Goal: Transaction & Acquisition: Book appointment/travel/reservation

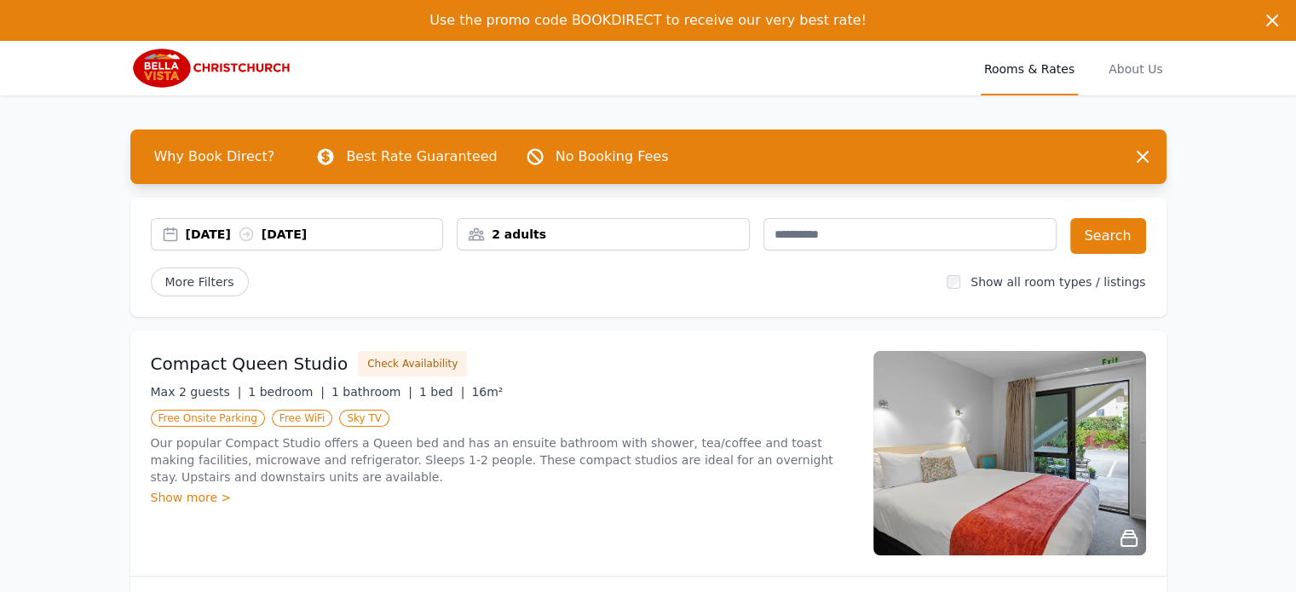
click at [226, 230] on div "14 Oct 2025 15 Oct 2025" at bounding box center [314, 234] width 257 height 17
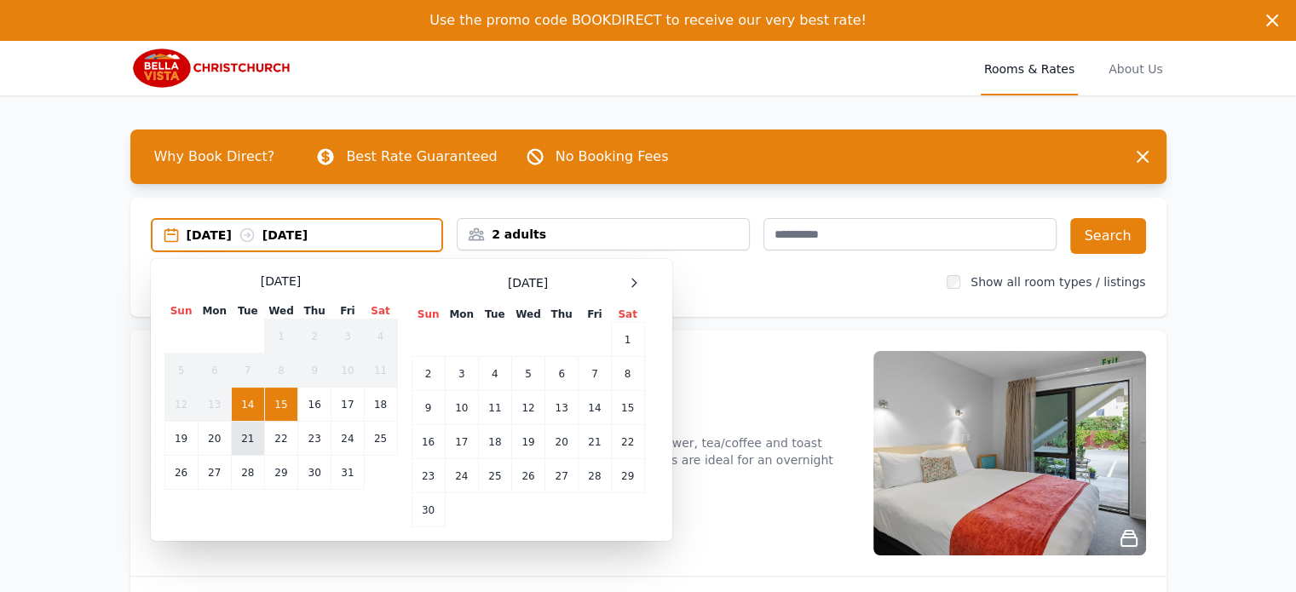
click at [247, 433] on td "21" at bounding box center [247, 439] width 33 height 34
click at [312, 433] on td "23" at bounding box center [314, 439] width 33 height 34
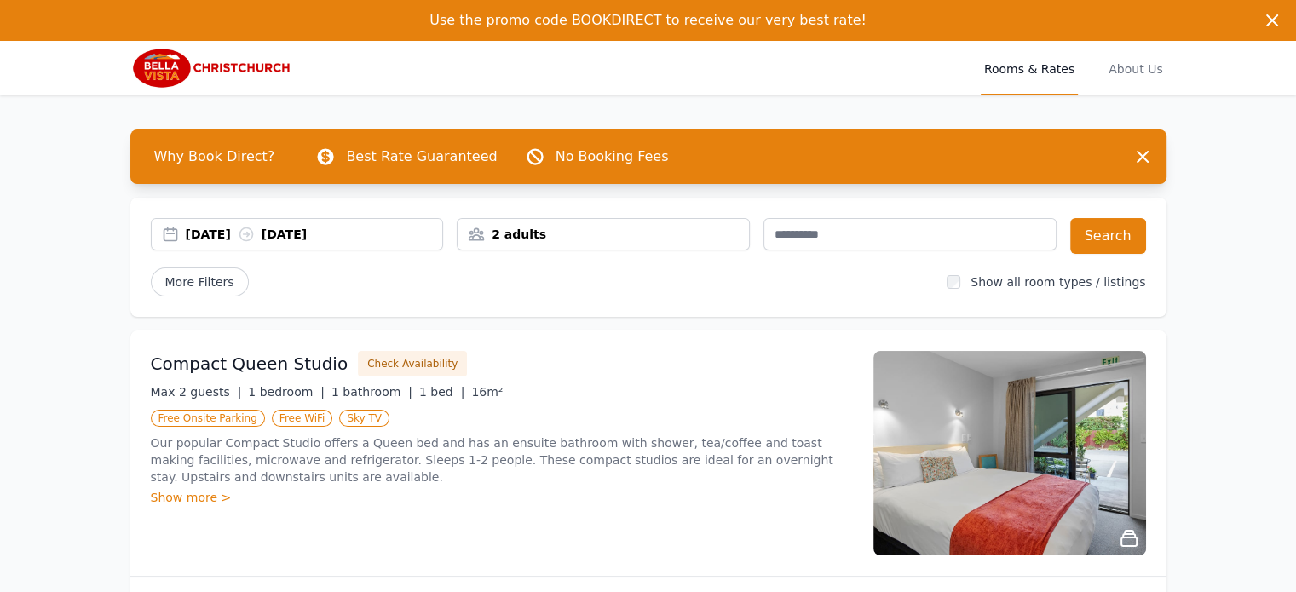
click at [534, 232] on div "2 adults" at bounding box center [604, 234] width 292 height 17
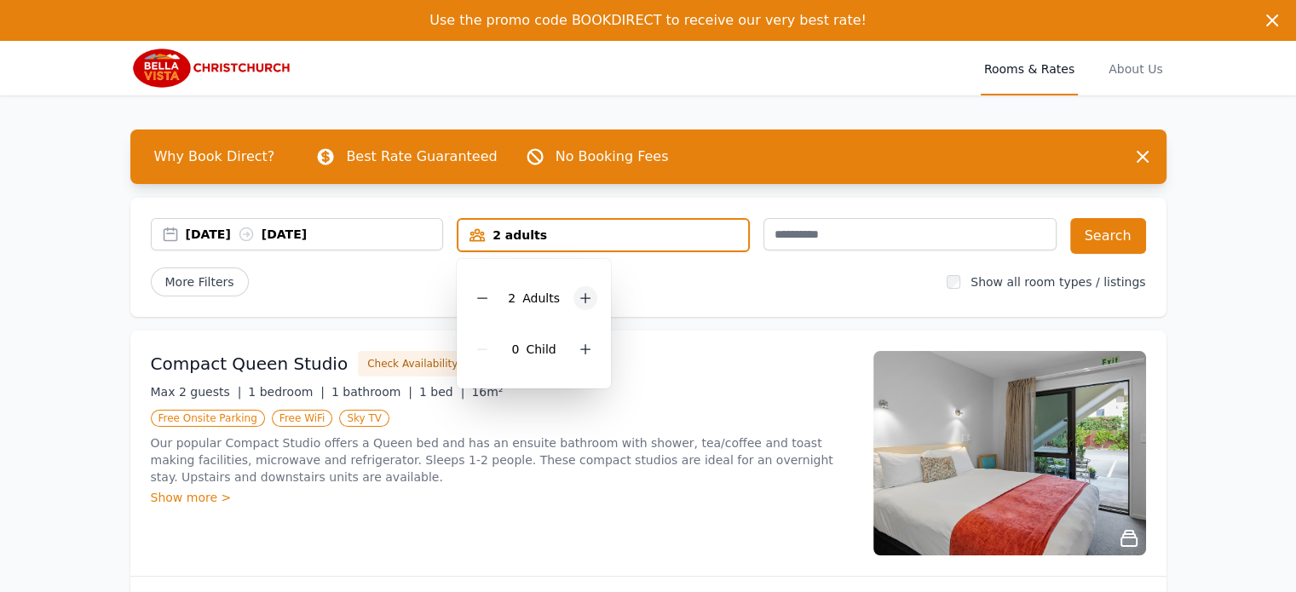
click at [585, 297] on icon at bounding box center [585, 298] width 9 height 9
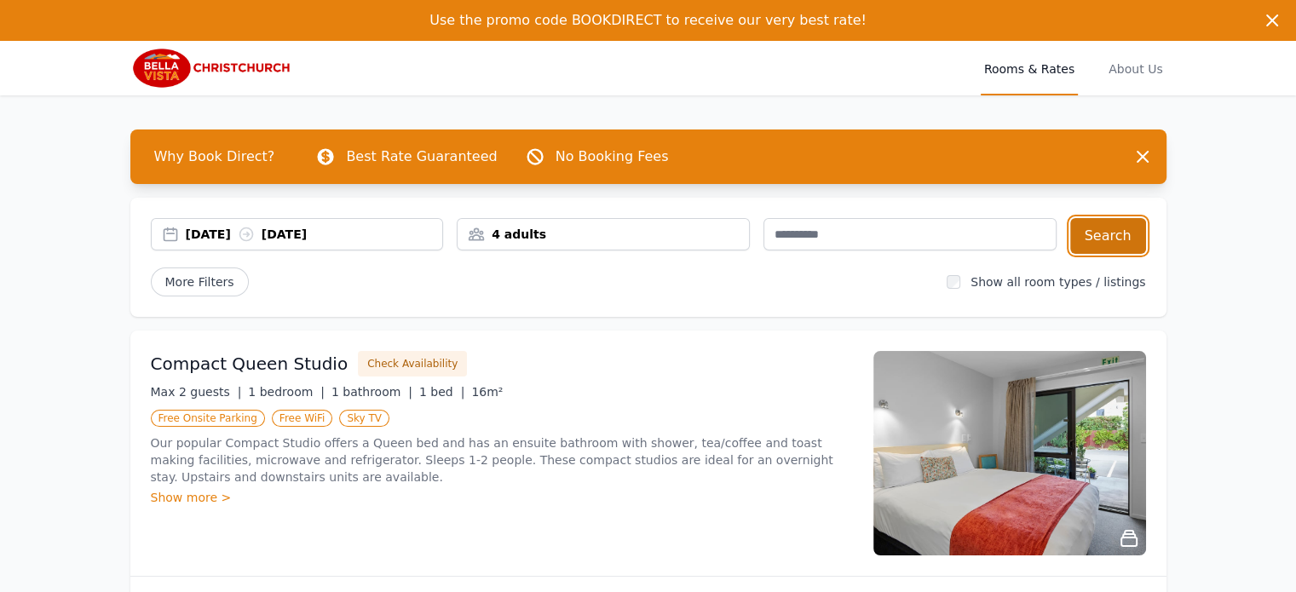
click at [1115, 234] on button "Search" at bounding box center [1109, 236] width 76 height 36
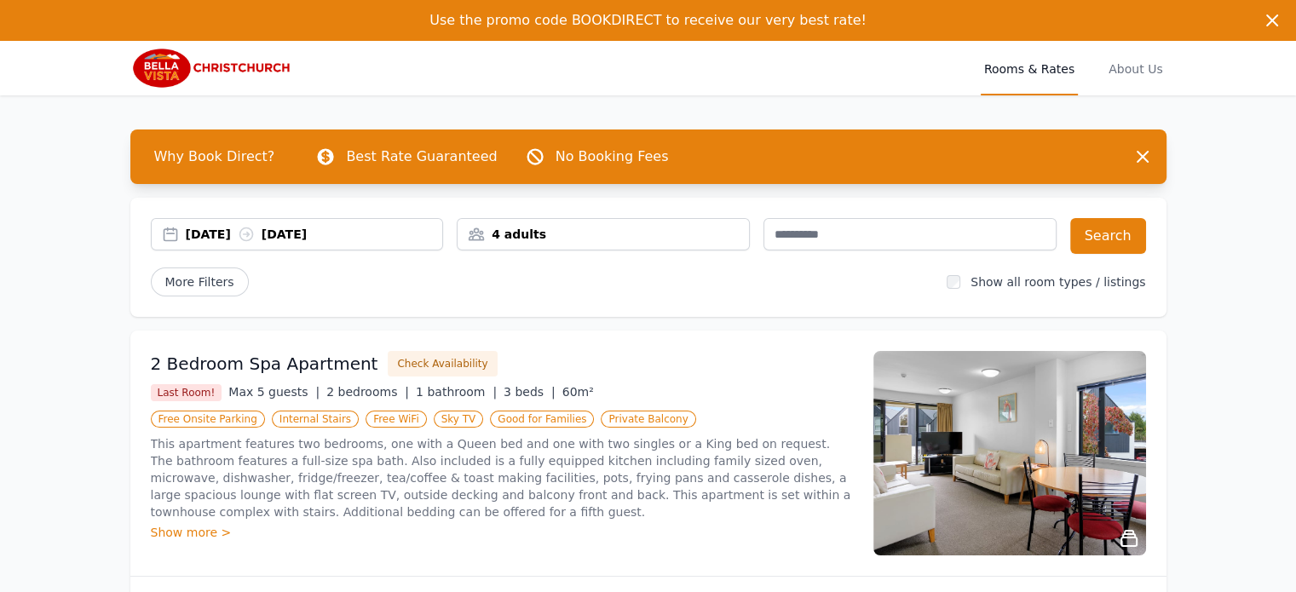
click at [1040, 66] on span "Rooms & Rates" at bounding box center [1029, 68] width 97 height 55
click at [1014, 74] on span "Rooms & Rates" at bounding box center [1029, 68] width 97 height 55
click at [1021, 64] on span "Rooms & Rates" at bounding box center [1029, 68] width 97 height 55
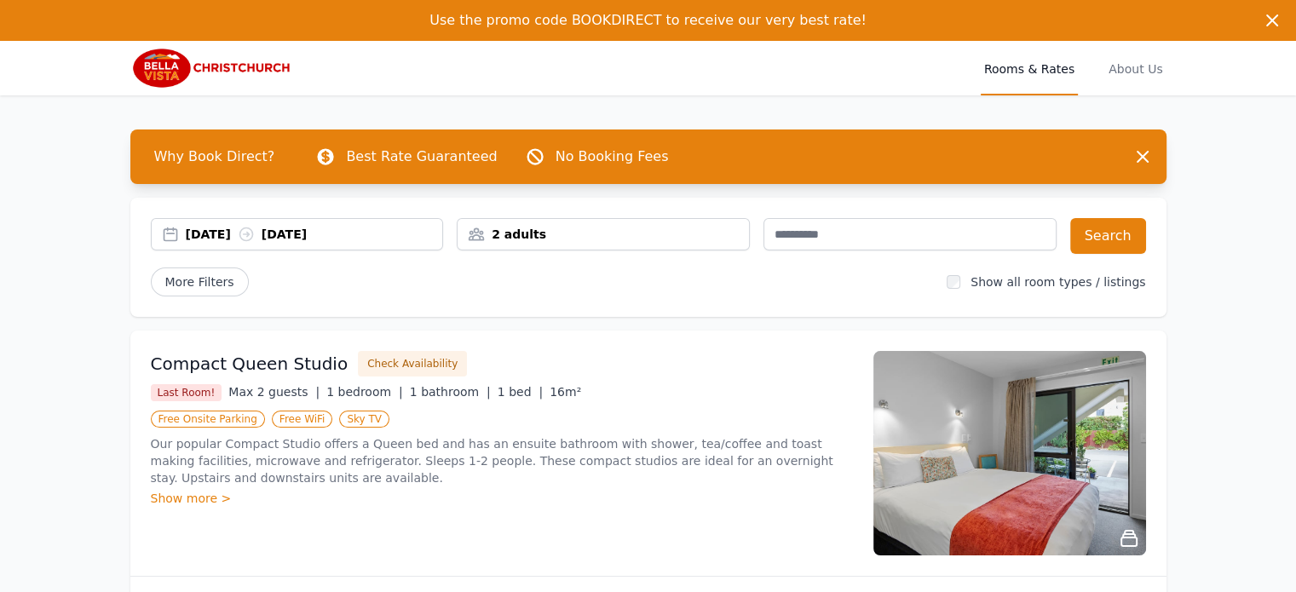
click at [537, 229] on div "2 adults" at bounding box center [604, 234] width 292 height 17
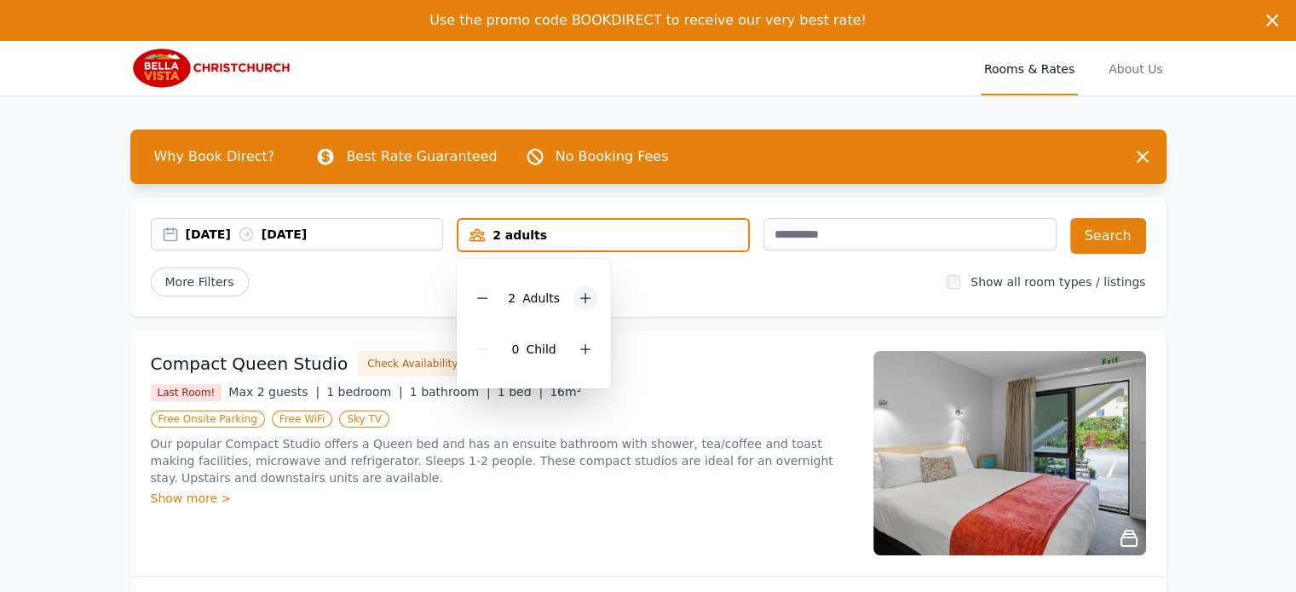
click at [581, 296] on icon at bounding box center [586, 299] width 14 height 14
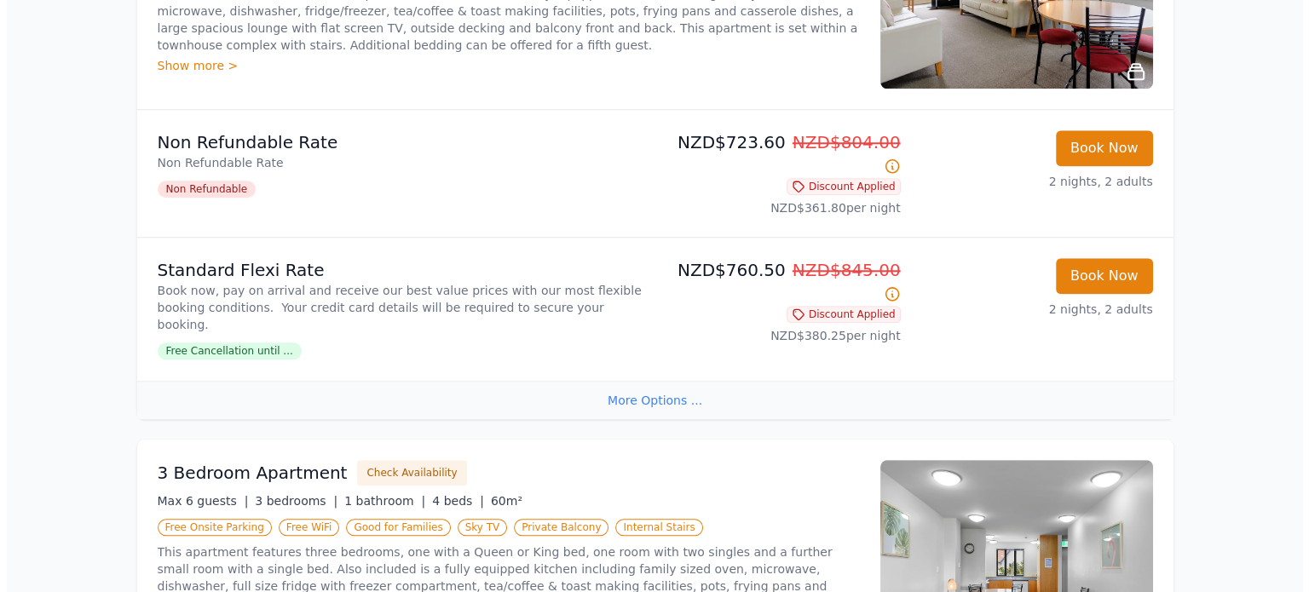
scroll to position [1790, 0]
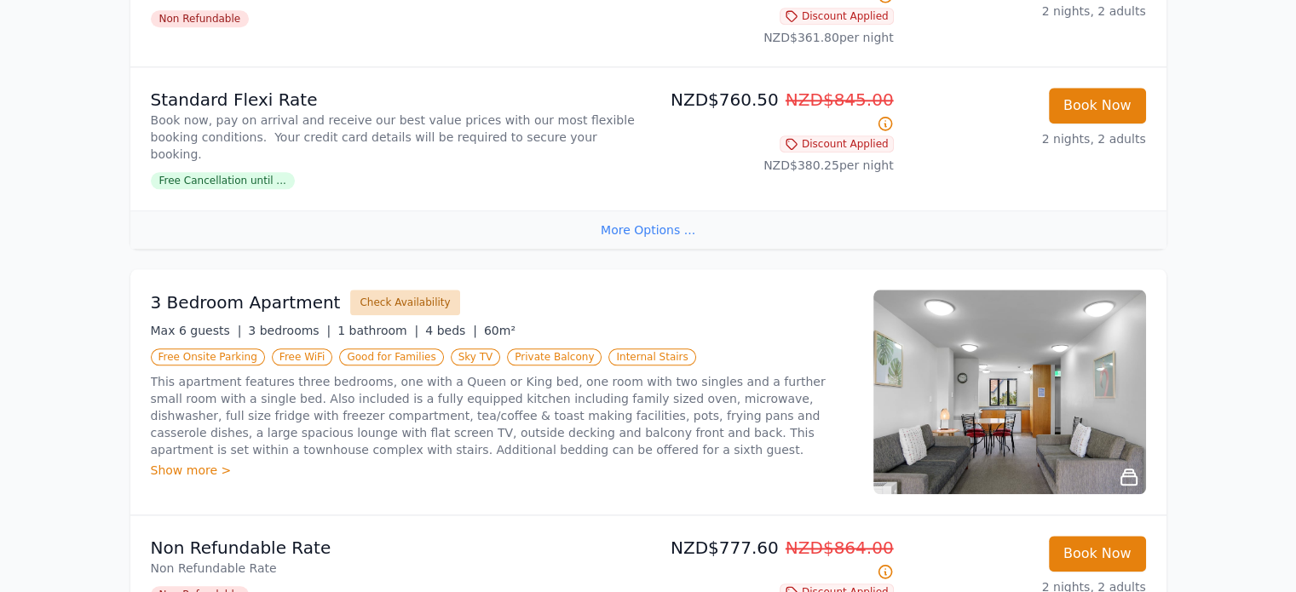
click at [375, 290] on button "Check Availability" at bounding box center [404, 303] width 109 height 26
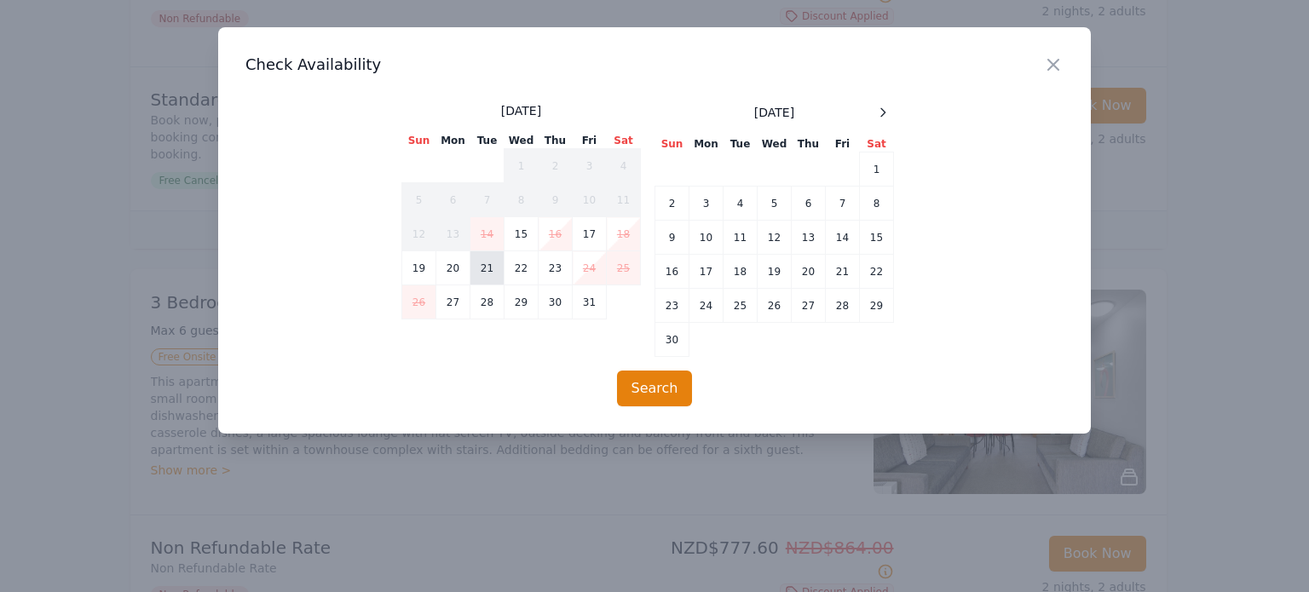
click at [483, 263] on td "21" at bounding box center [488, 268] width 34 height 34
click at [556, 268] on td "23" at bounding box center [556, 268] width 34 height 34
click at [651, 381] on button "Search" at bounding box center [655, 389] width 76 height 36
